Goal: Browse casually

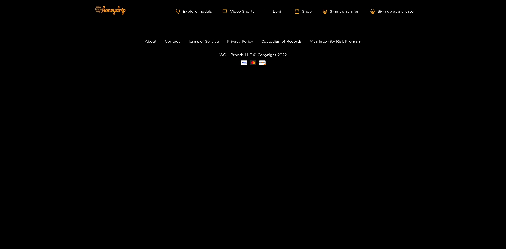
drag, startPoint x: 134, startPoint y: 21, endPoint x: 64, endPoint y: 0, distance: 73.5
click at [133, 21] on div "Explore models Video Shorts Login Shop Sign up as a fan Sign up as a creator" at bounding box center [253, 11] width 324 height 22
click at [104, 16] on img at bounding box center [110, 10] width 38 height 23
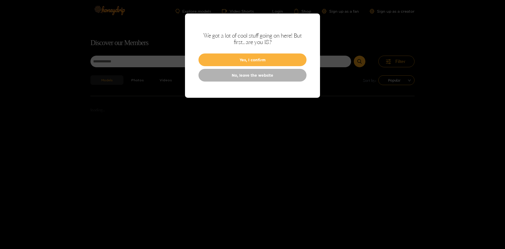
click at [304, 32] on div "We got a lot of cool stuff going on here! But first.. are you 18? Yes, I confir…" at bounding box center [252, 56] width 135 height 84
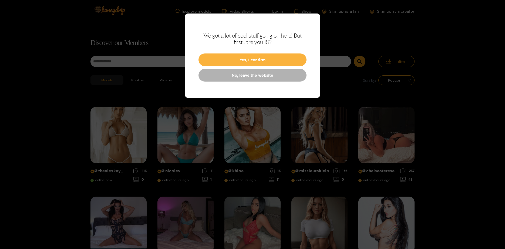
click at [307, 26] on div "We got a lot of cool stuff going on here! But first.. are you 18? Yes, I confir…" at bounding box center [252, 56] width 135 height 84
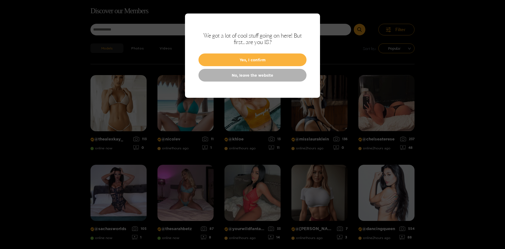
scroll to position [35, 0]
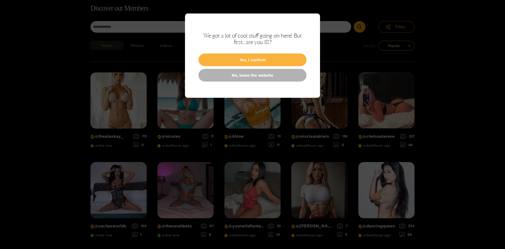
click at [55, 51] on div at bounding box center [252, 124] width 505 height 249
